Goal: Task Accomplishment & Management: Complete application form

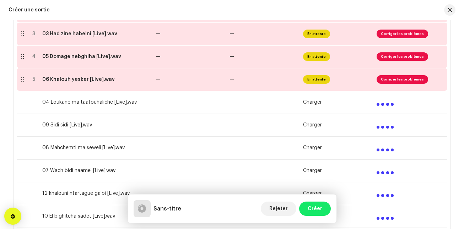
scroll to position [197, 0]
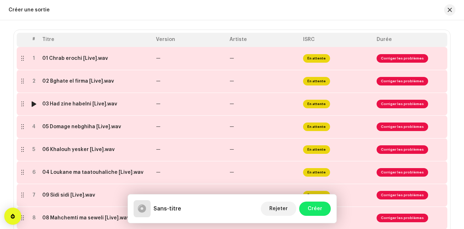
scroll to position [140, 0]
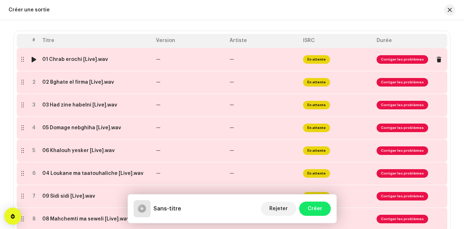
click at [243, 63] on td "—" at bounding box center [264, 59] width 74 height 23
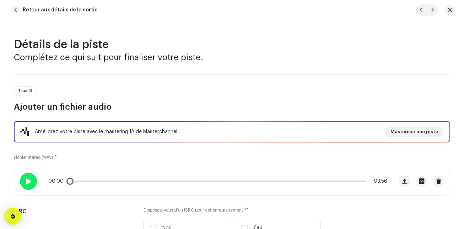
click at [28, 179] on span at bounding box center [28, 181] width 6 height 6
click at [172, 90] on div "1 sur 3 Ajouter un fichier audio" at bounding box center [232, 99] width 437 height 26
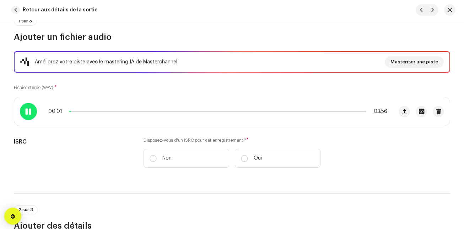
scroll to position [71, 0]
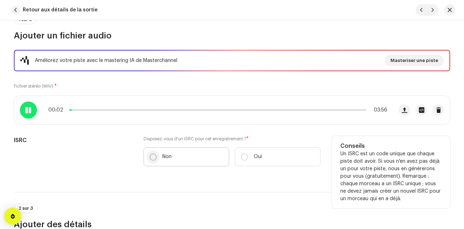
click at [154, 159] on input "Non" at bounding box center [153, 156] width 7 height 7
radio input "true"
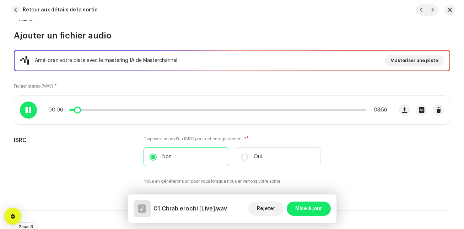
click at [87, 110] on div "00:06 03:56" at bounding box center [217, 110] width 339 height 6
click at [87, 110] on p-slider at bounding box center [217, 109] width 297 height 1
click at [127, 110] on p-slider at bounding box center [217, 109] width 297 height 1
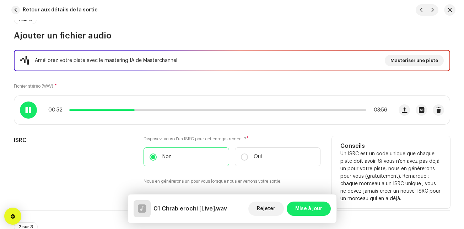
click at [103, 156] on div "ISRC" at bounding box center [73, 164] width 118 height 57
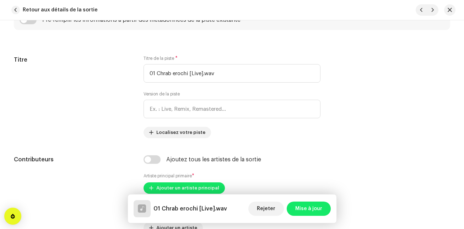
scroll to position [327, 0]
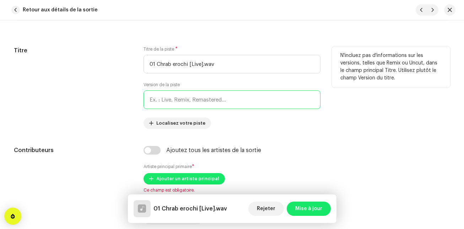
click at [182, 102] on input "text" at bounding box center [232, 99] width 177 height 18
type input "Live"
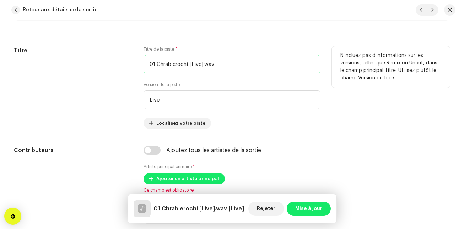
click at [220, 66] on input "01 Chrab erochi [Live].wav" at bounding box center [232, 64] width 177 height 18
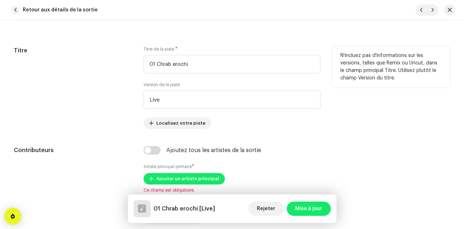
click at [117, 97] on div "Titre" at bounding box center [73, 87] width 118 height 82
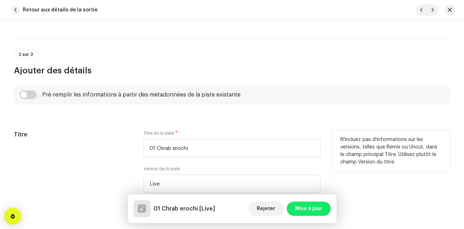
scroll to position [242, 0]
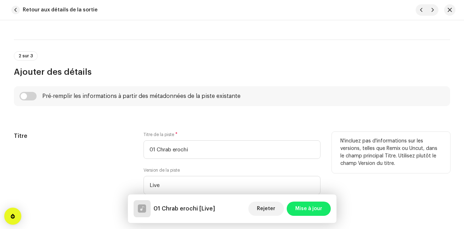
click at [117, 97] on div "Pré-remplir les informations à partir des métadonnées de la piste existante" at bounding box center [141, 96] width 198 height 6
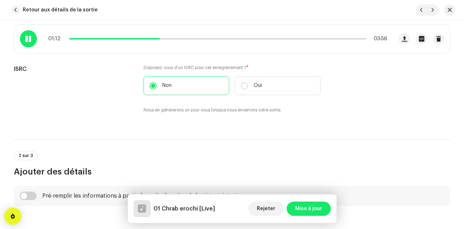
scroll to position [128, 0]
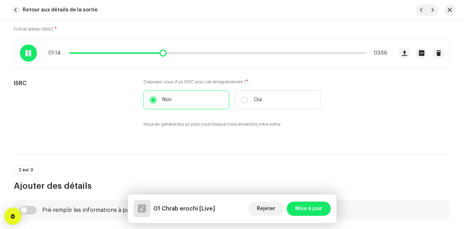
click at [34, 53] on div at bounding box center [28, 52] width 17 height 17
click at [32, 53] on div at bounding box center [28, 52] width 17 height 17
click at [28, 58] on div at bounding box center [28, 52] width 17 height 17
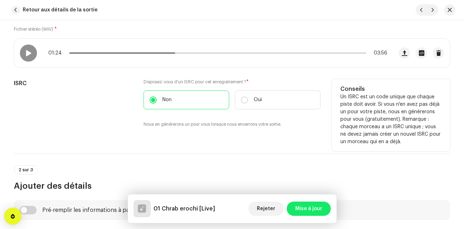
click at [101, 89] on div "ISRC" at bounding box center [73, 107] width 118 height 57
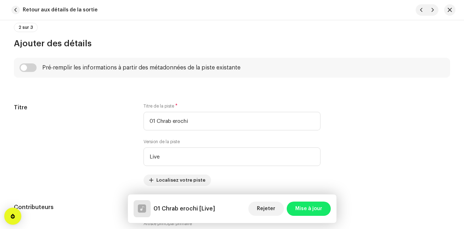
scroll to position [284, 0]
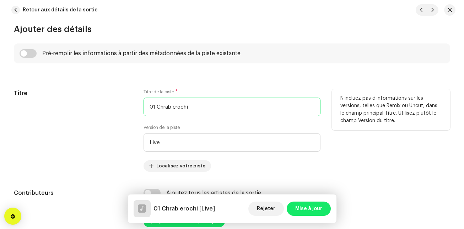
click at [155, 106] on input "01 Chrab erochi" at bounding box center [232, 106] width 177 height 18
click at [180, 104] on input "Chrab erochi" at bounding box center [232, 106] width 177 height 18
type input "Chrab Erochi"
click at [114, 117] on div "Titre" at bounding box center [73, 130] width 118 height 82
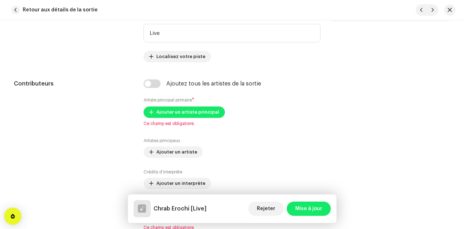
scroll to position [412, 0]
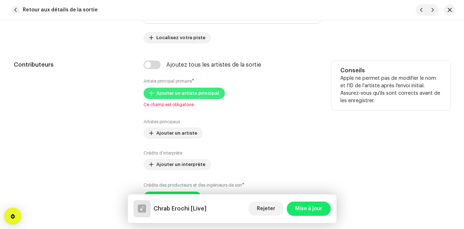
click at [156, 91] on span "Ajouter un artiste principal" at bounding box center [187, 93] width 63 height 14
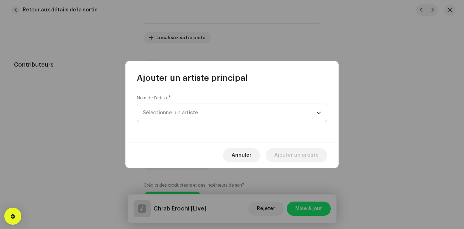
click at [176, 112] on span "Sélectionner un artiste" at bounding box center [170, 112] width 55 height 5
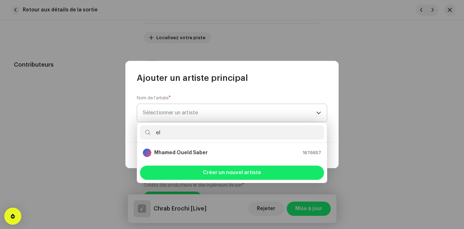
type input "e"
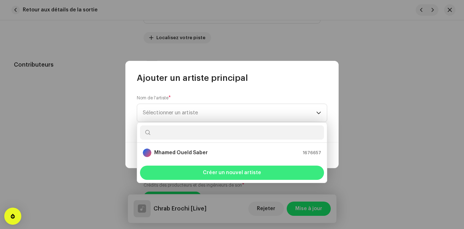
click at [181, 176] on div "Créer un nouvel artiste" at bounding box center [232, 172] width 184 height 14
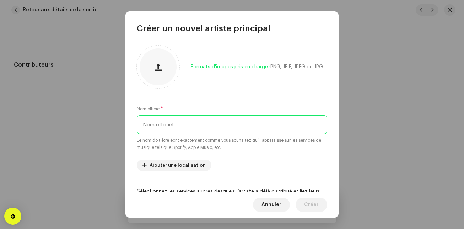
click at [166, 124] on input "text" at bounding box center [232, 124] width 191 height 18
paste input "[URL][DOMAIN_NAME]"
type input "h"
type input "Cheb Adjel"
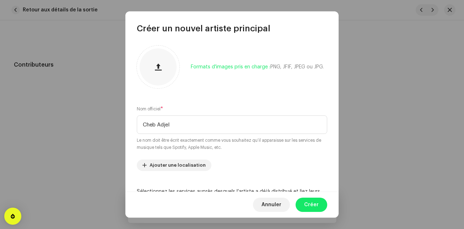
click at [203, 101] on div "Formats d'images pris en charge : PNG, JFIF, JPEG ou JPG. Nom officiel * Cheb A…" at bounding box center [231, 112] width 213 height 157
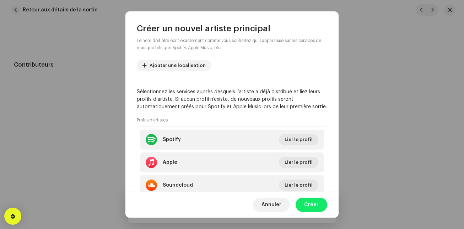
scroll to position [114, 0]
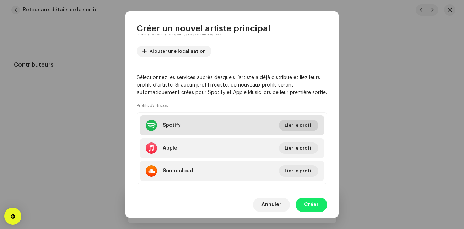
click at [296, 126] on span "Lier le profil" at bounding box center [299, 125] width 28 height 14
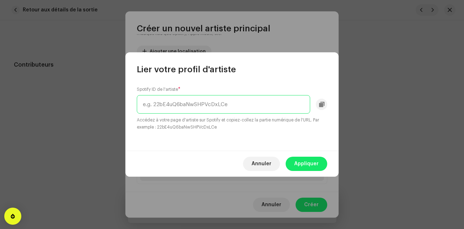
click at [245, 103] on input "text" at bounding box center [223, 104] width 173 height 18
paste input "04y2dXmzmwLWaw87IcfMrJ"
type input "04y2dXmzmwLWaw87IcfMrJ"
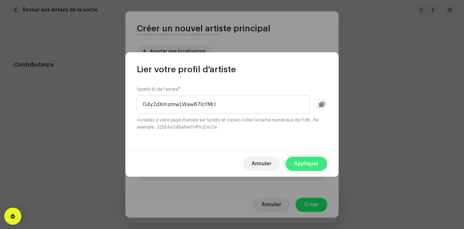
click at [301, 165] on span "Appliquer" at bounding box center [306, 163] width 25 height 14
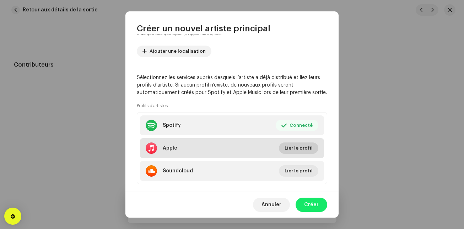
click at [298, 148] on span "Lier le profil" at bounding box center [299, 148] width 28 height 14
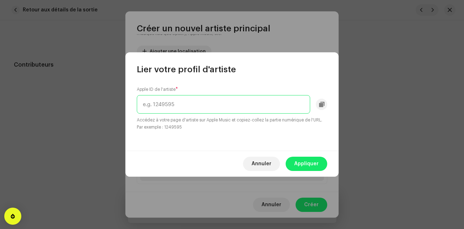
click at [193, 108] on input "text" at bounding box center [223, 104] width 173 height 18
paste input "626977023?l=fr-FR"
type input "626977023"
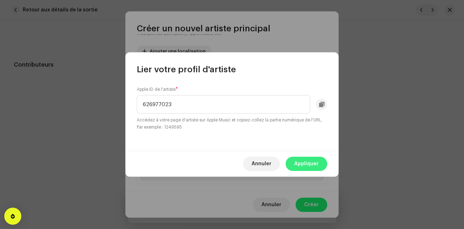
click at [290, 161] on button "Appliquer" at bounding box center [307, 163] width 42 height 14
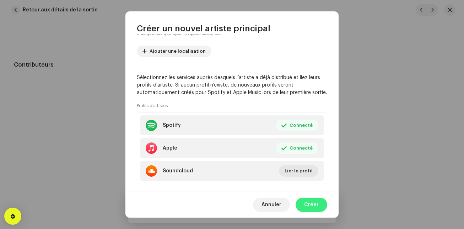
click at [302, 202] on button "Créer" at bounding box center [312, 204] width 32 height 14
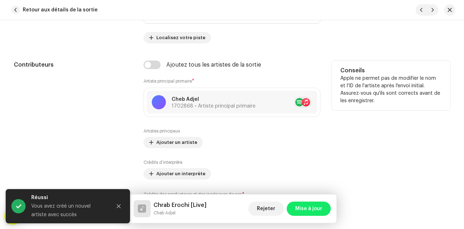
click at [111, 120] on div "Contributeurs" at bounding box center [73, 140] width 118 height 160
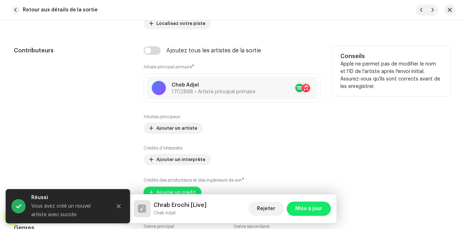
click at [111, 120] on div "Contributeurs" at bounding box center [73, 126] width 118 height 160
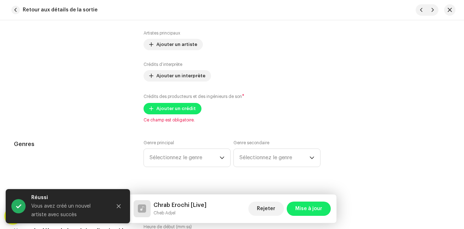
scroll to position [555, 0]
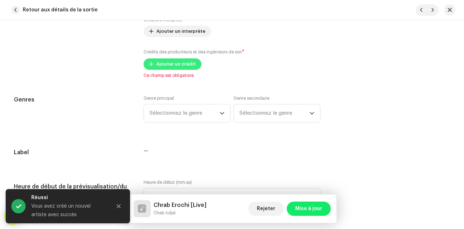
click at [156, 68] on span "Ajouter un crédit" at bounding box center [175, 64] width 39 height 14
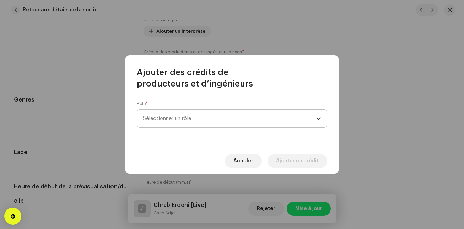
click at [156, 111] on span "Sélectionner un rôle" at bounding box center [229, 118] width 173 height 18
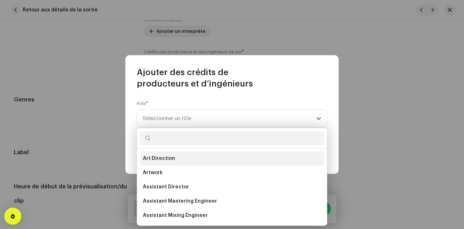
click at [149, 155] on span "Art Direction" at bounding box center [159, 158] width 32 height 7
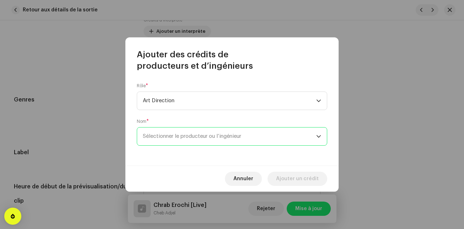
click at [161, 143] on span "Sélectionner le producteur ou l’ingénieur" at bounding box center [229, 136] width 173 height 18
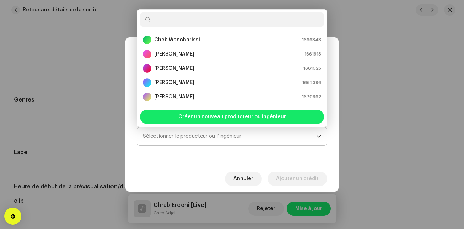
type input "a"
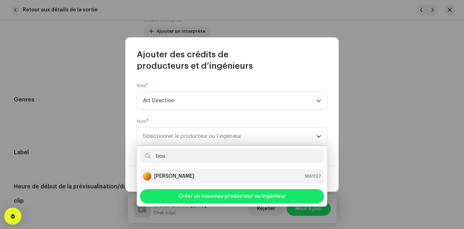
type input "bou"
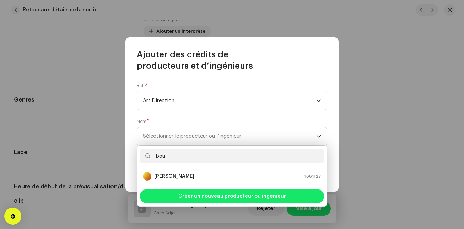
click at [167, 172] on div "[PERSON_NAME]" at bounding box center [169, 176] width 52 height 9
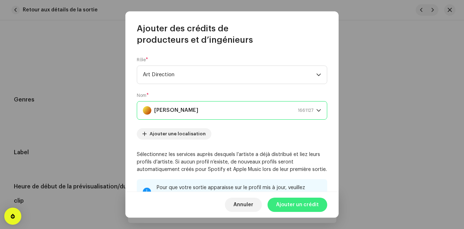
click at [294, 204] on span "Ajouter un crédit" at bounding box center [297, 204] width 43 height 14
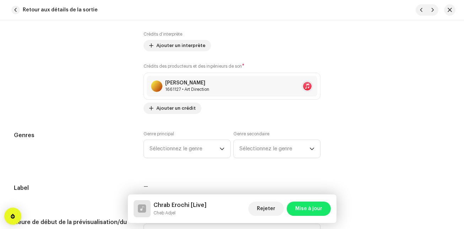
scroll to position [512, 0]
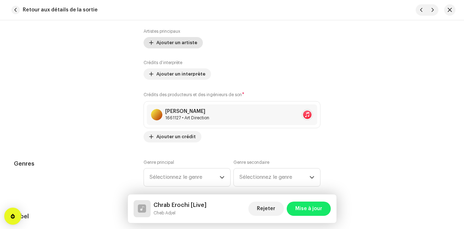
click at [189, 44] on span "Ajouter un artiste" at bounding box center [176, 43] width 41 height 14
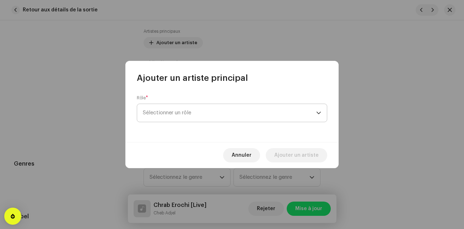
click at [171, 115] on span "Sélectionner un rôle" at bounding box center [229, 113] width 173 height 18
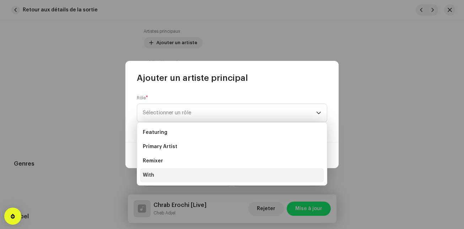
click at [160, 172] on li "With" at bounding box center [232, 175] width 184 height 14
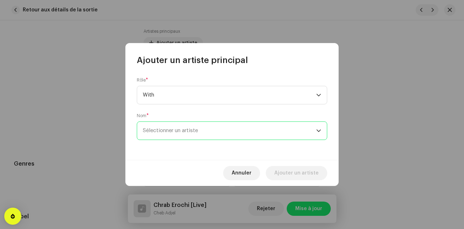
click at [181, 129] on span "Sélectionner un artiste" at bounding box center [170, 130] width 55 height 5
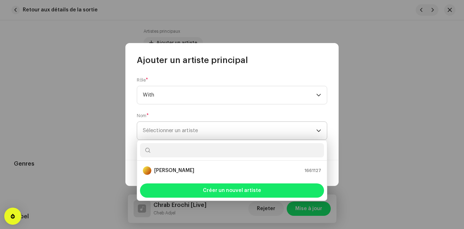
type input "r"
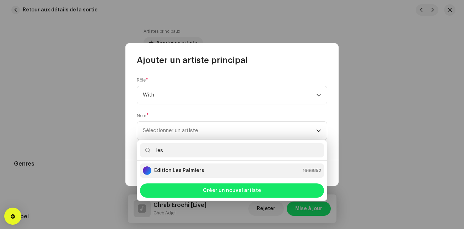
type input "les"
click at [176, 168] on strong "Edition Les Palmiers" at bounding box center [179, 170] width 50 height 7
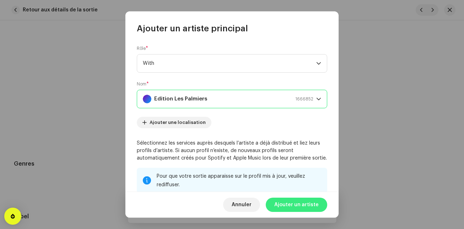
click at [316, 204] on span "Ajouter un artiste" at bounding box center [296, 204] width 44 height 14
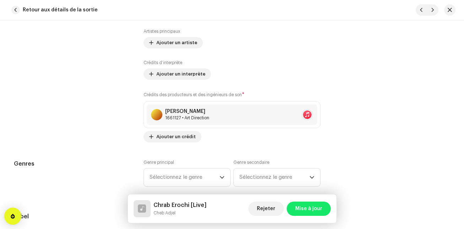
click at [368, 110] on div "Conseils Apple ne permet pas de modifier le nom et l'ID de l'artiste après l'en…" at bounding box center [391, 51] width 118 height 181
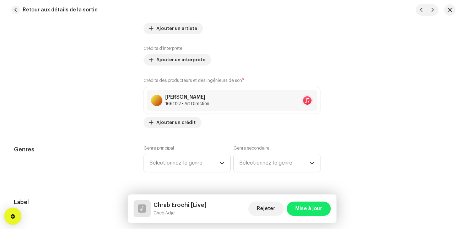
scroll to position [569, 0]
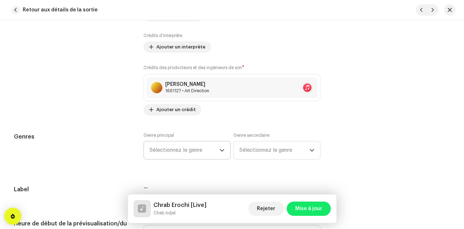
click at [193, 146] on span "Sélectionnez le genre" at bounding box center [185, 150] width 70 height 18
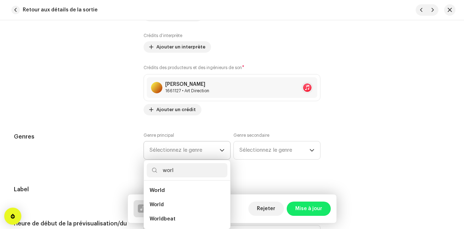
scroll to position [0, 0]
type input "world"
click at [162, 203] on span "World" at bounding box center [157, 204] width 14 height 7
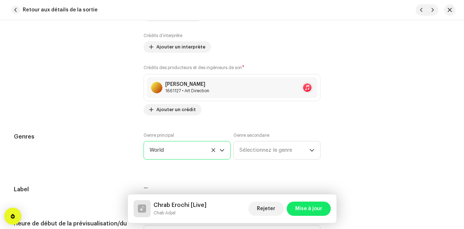
click at [200, 151] on span "World" at bounding box center [185, 150] width 70 height 18
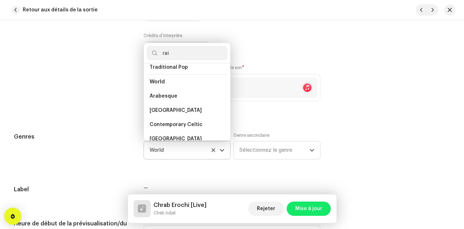
scroll to position [15, 0]
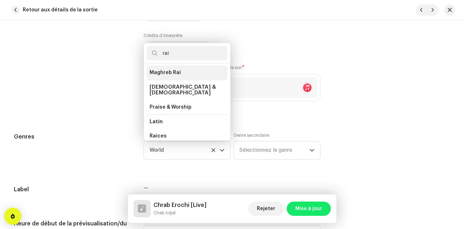
type input "rai"
click at [177, 69] on span "Maghreb Rai" at bounding box center [165, 72] width 31 height 7
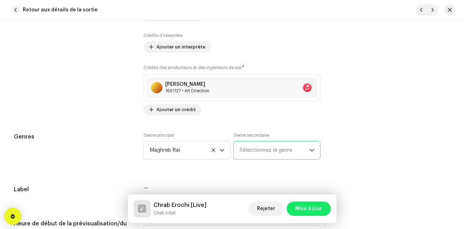
click at [240, 146] on span "Sélectionnez le genre" at bounding box center [275, 150] width 70 height 18
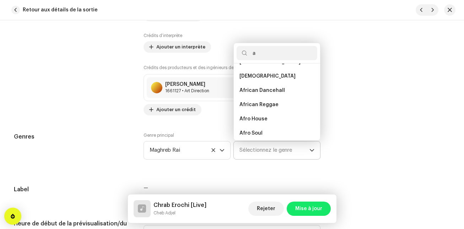
scroll to position [0, 0]
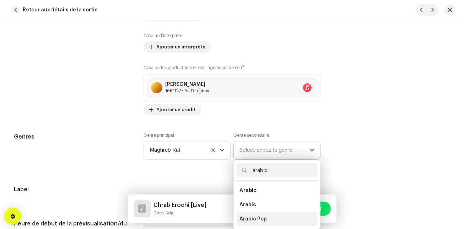
type input "arabic"
click at [248, 214] on li "Arabic Pop" at bounding box center [277, 219] width 81 height 14
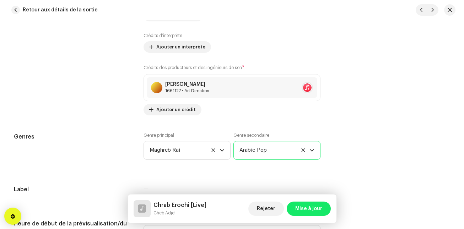
click at [253, 70] on div "Crédits des producteurs et des ingénieurs de son * [PERSON_NAME] 1661127 • Art …" at bounding box center [232, 89] width 177 height 51
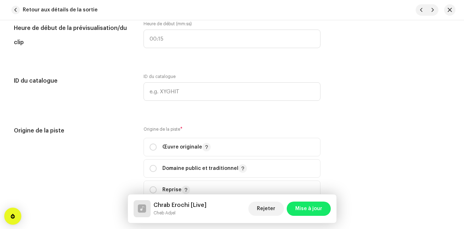
scroll to position [825, 0]
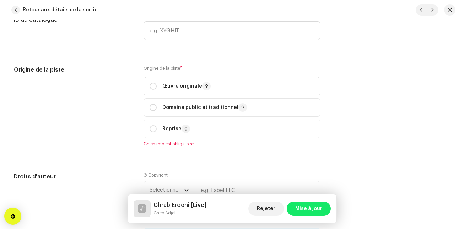
click at [214, 82] on span "Œuvre originale" at bounding box center [232, 86] width 165 height 18
radio input "true"
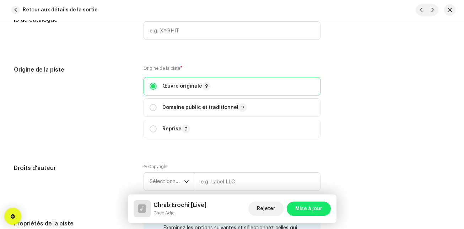
click at [106, 101] on div "Origine de la piste" at bounding box center [73, 105] width 118 height 81
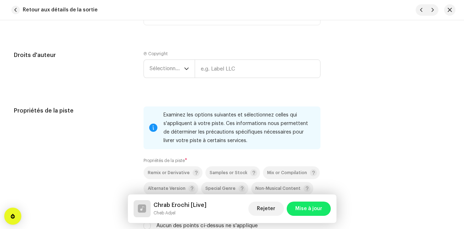
scroll to position [938, 0]
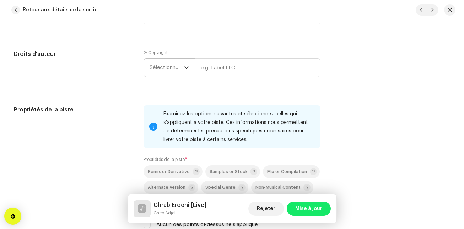
click at [159, 76] on span "Sélectionner une année" at bounding box center [167, 68] width 34 height 18
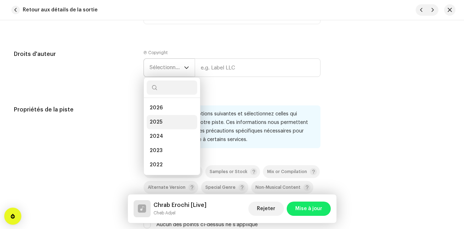
click at [152, 127] on li "2025" at bounding box center [172, 122] width 50 height 14
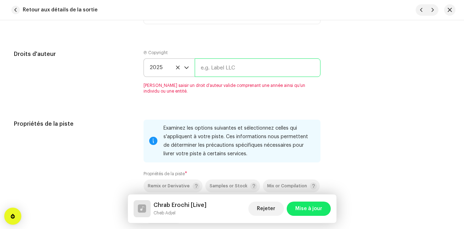
click at [231, 67] on input "text" at bounding box center [258, 67] width 126 height 18
type input "l"
click at [231, 67] on input "text" at bounding box center [258, 67] width 126 height 18
type input "Edition Les Palmiers"
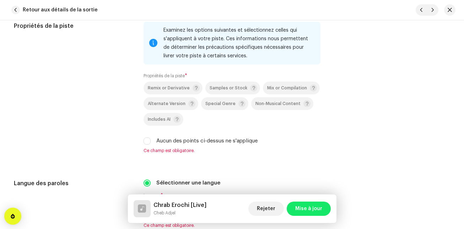
scroll to position [1024, 0]
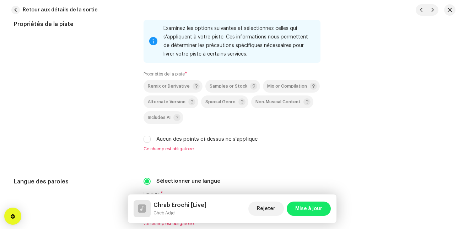
click at [191, 136] on label "Aucun des points ci-dessus ne s'applique" at bounding box center [206, 139] width 101 height 8
click at [151, 136] on input "Aucun des points ci-dessus ne s'applique" at bounding box center [147, 138] width 7 height 7
checkbox input "true"
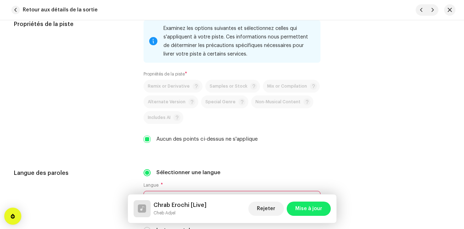
click at [109, 149] on div "Propriétés de la piste" at bounding box center [73, 86] width 118 height 132
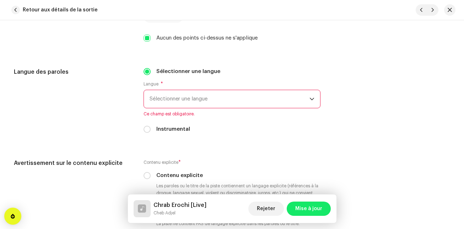
scroll to position [1138, 0]
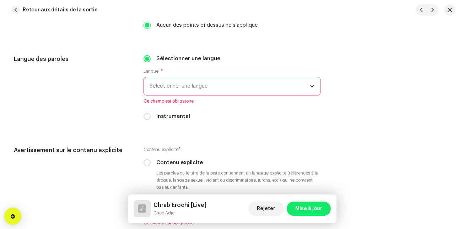
click at [157, 88] on span "Sélectionner une langue" at bounding box center [230, 86] width 160 height 18
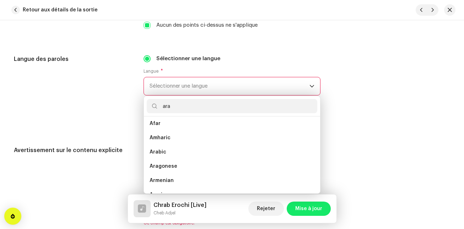
scroll to position [0, 0]
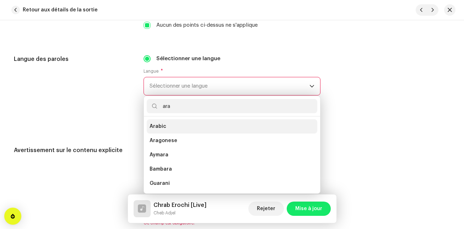
type input "ara"
click at [150, 124] on span "Arabic" at bounding box center [158, 126] width 17 height 7
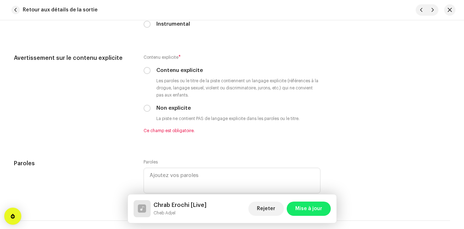
scroll to position [1223, 0]
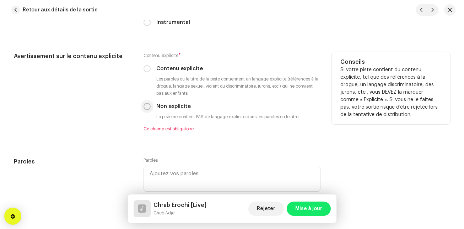
click at [145, 108] on input "Non explicite" at bounding box center [147, 106] width 7 height 7
radio input "true"
click at [119, 129] on div "Avertissement sur le contenu explicite" at bounding box center [73, 92] width 118 height 80
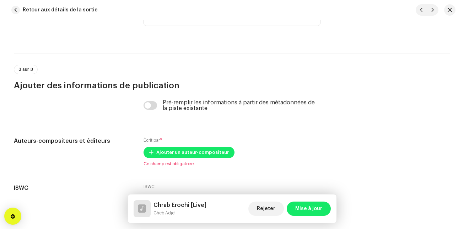
scroll to position [1393, 0]
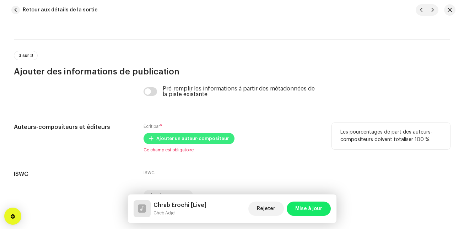
click at [149, 136] on span at bounding box center [151, 138] width 4 height 6
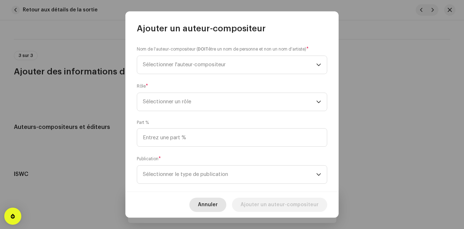
click at [207, 204] on span "Annuler" at bounding box center [208, 204] width 20 height 14
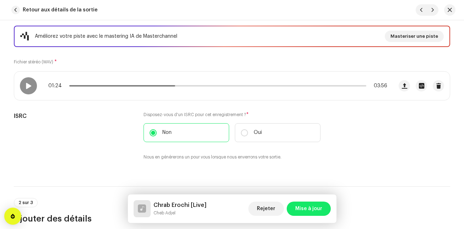
scroll to position [47, 0]
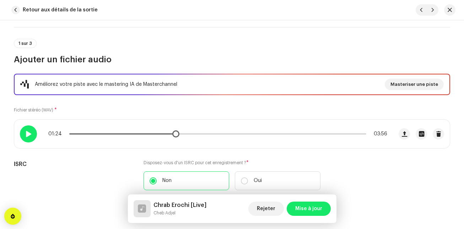
click at [26, 133] on span at bounding box center [28, 134] width 6 height 6
click at [70, 133] on span at bounding box center [122, 133] width 106 height 1
click at [128, 133] on p-slider at bounding box center [217, 133] width 297 height 1
click at [175, 135] on div "00:49 03:56" at bounding box center [217, 134] width 339 height 6
click at [171, 133] on p-slider at bounding box center [217, 133] width 297 height 1
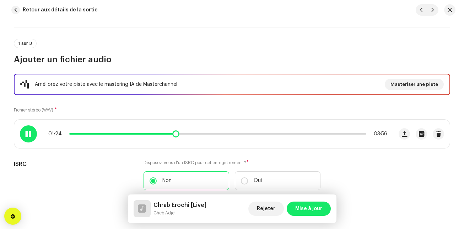
click at [186, 133] on p-slider at bounding box center [217, 133] width 297 height 1
click at [293, 208] on button "Mise à jour" at bounding box center [309, 208] width 44 height 14
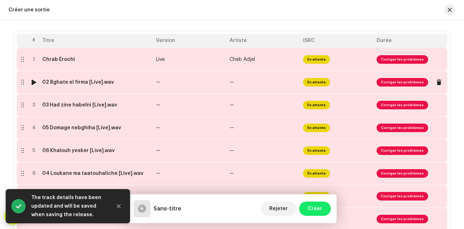
click at [232, 90] on td "—" at bounding box center [264, 82] width 74 height 23
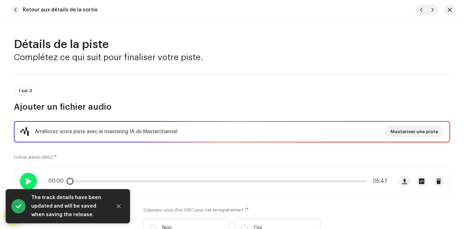
click at [28, 180] on span at bounding box center [28, 181] width 6 height 6
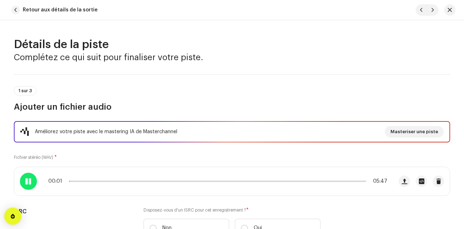
click at [113, 82] on div "1 sur 3 Ajouter un fichier audio" at bounding box center [232, 93] width 437 height 38
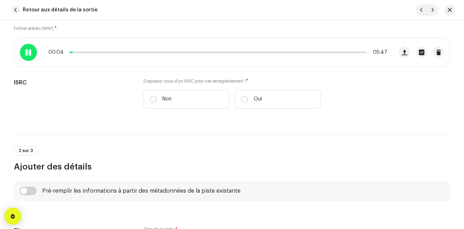
scroll to position [128, 0]
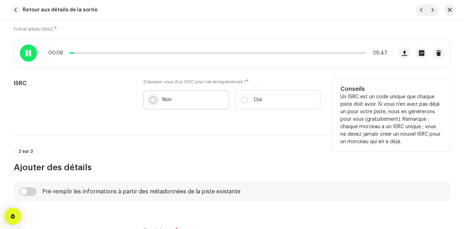
click at [150, 101] on input "Non" at bounding box center [153, 99] width 7 height 7
radio input "true"
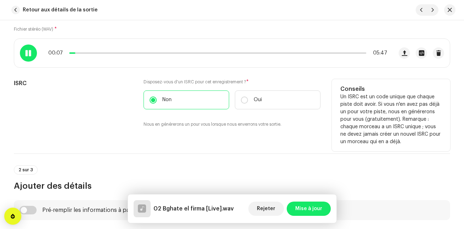
click at [89, 115] on div "ISRC" at bounding box center [73, 107] width 118 height 57
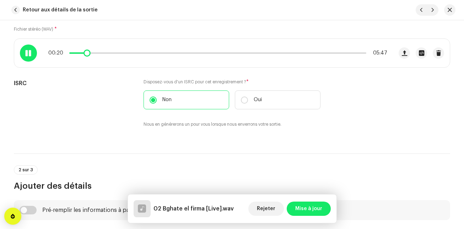
click at [26, 58] on div at bounding box center [28, 52] width 17 height 17
click at [14, 6] on span "button" at bounding box center [15, 10] width 9 height 9
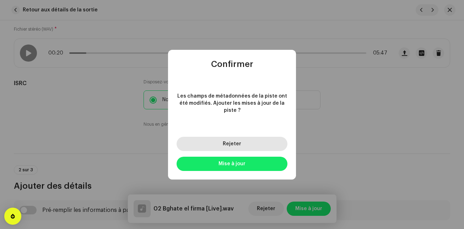
click at [239, 144] on span "Rejeter" at bounding box center [232, 143] width 18 height 5
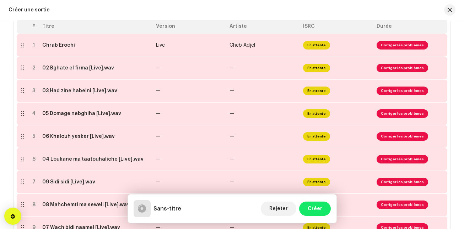
scroll to position [140, 0]
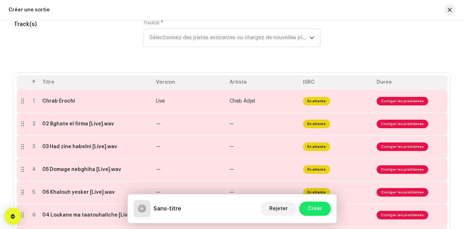
scroll to position [97, 0]
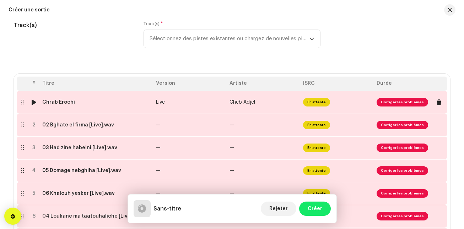
click at [249, 102] on span "Cheb Adjel" at bounding box center [243, 102] width 26 height 5
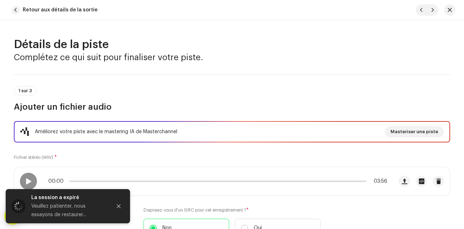
click at [363, 53] on h3 "Complétez ce qui suit pour finaliser votre piste." at bounding box center [232, 57] width 437 height 11
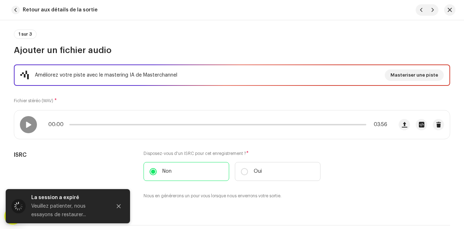
scroll to position [57, 0]
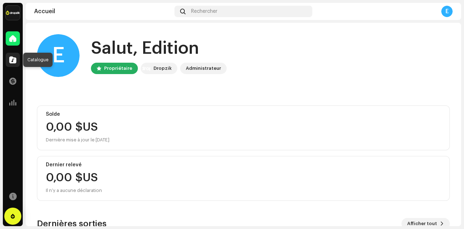
click at [12, 60] on span at bounding box center [12, 60] width 7 height 6
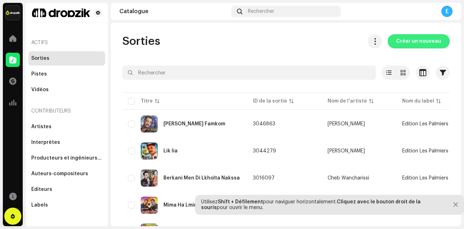
click at [394, 39] on button "Créer un nouveau" at bounding box center [419, 41] width 62 height 14
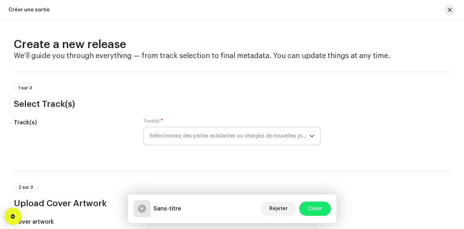
click at [310, 132] on div "dropdown trigger" at bounding box center [312, 136] width 5 height 18
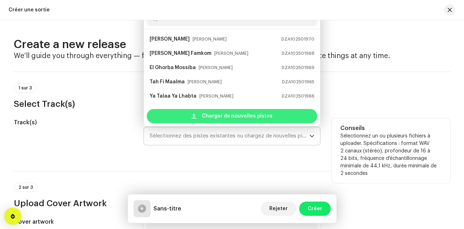
click at [296, 112] on div "Charger de nouvelles pistes" at bounding box center [232, 116] width 171 height 14
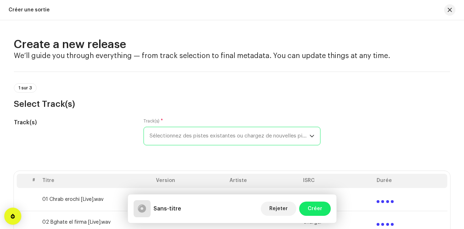
click at [245, 97] on div "1 sur 3 Select Track(s)" at bounding box center [232, 96] width 437 height 26
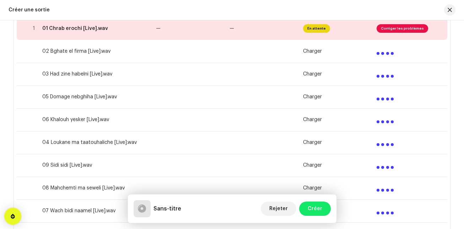
scroll to position [156, 0]
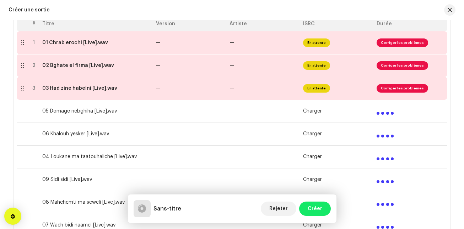
click at [229, 123] on td at bounding box center [264, 133] width 74 height 23
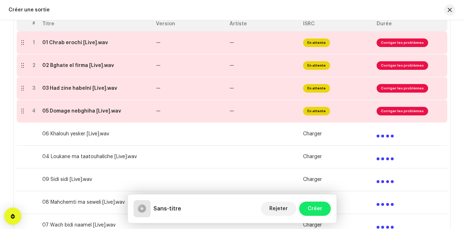
click at [196, 146] on td at bounding box center [190, 156] width 74 height 23
